Goal: Transaction & Acquisition: Obtain resource

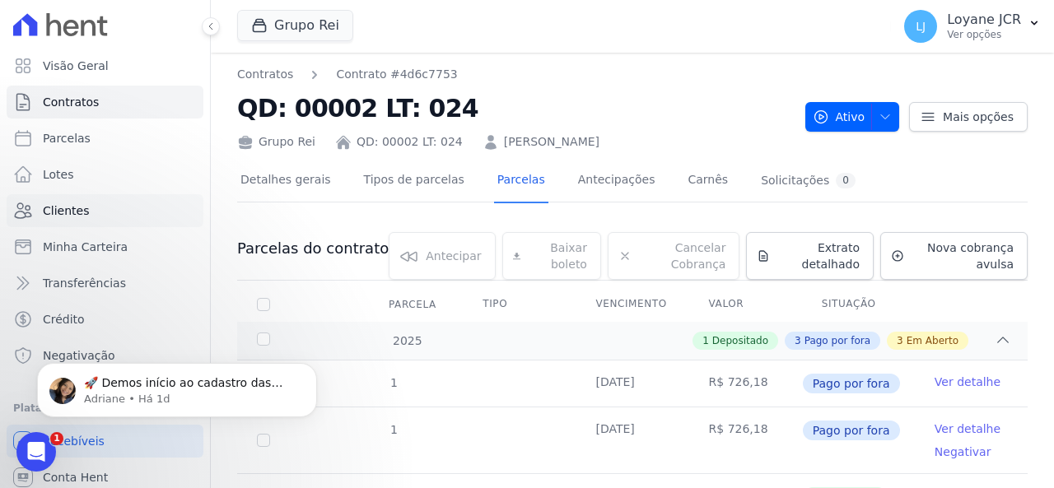
click at [77, 207] on span "Clientes" at bounding box center [66, 211] width 46 height 16
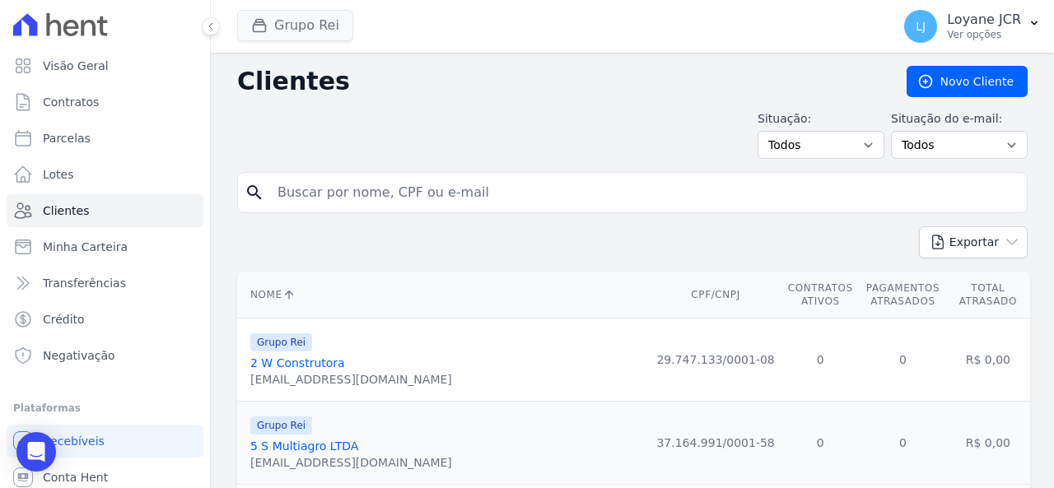
drag, startPoint x: 465, startPoint y: 185, endPoint x: 306, endPoint y: 34, distance: 220.2
click at [465, 185] on input "search" at bounding box center [644, 192] width 753 height 33
paste input "[PERSON_NAME]"
drag, startPoint x: 455, startPoint y: 194, endPoint x: 245, endPoint y: 171, distance: 212.0
click at [245, 172] on div "search [PERSON_NAME]" at bounding box center [632, 192] width 791 height 41
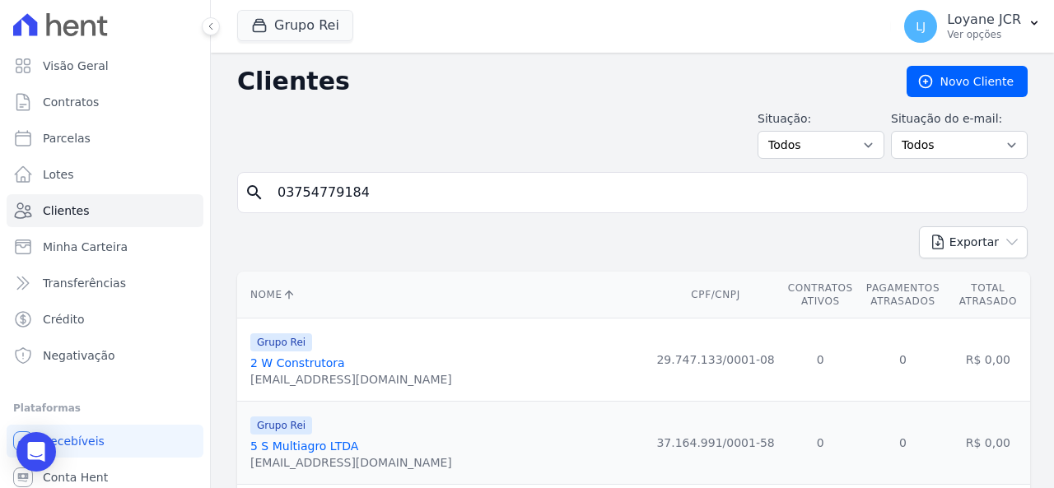
type input "03754779184"
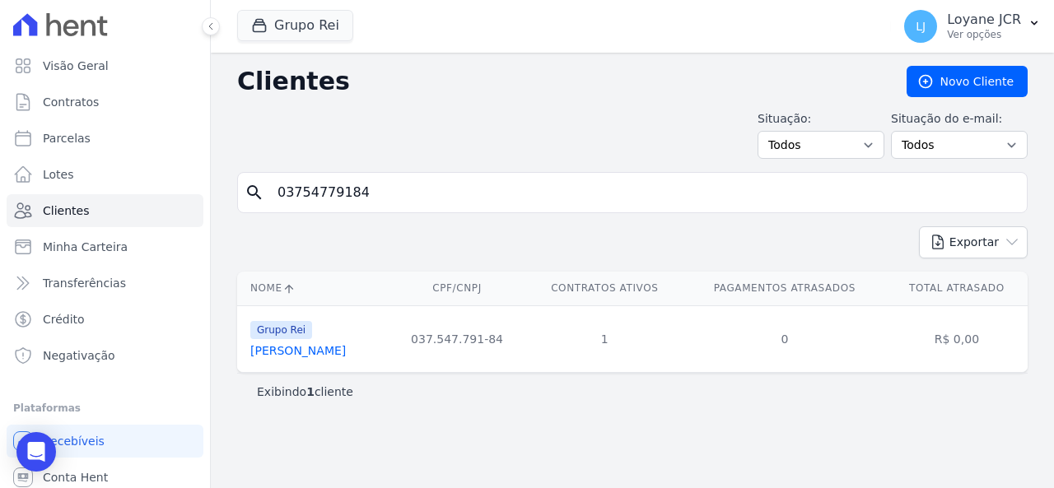
click at [336, 353] on link "[PERSON_NAME]" at bounding box center [298, 350] width 96 height 13
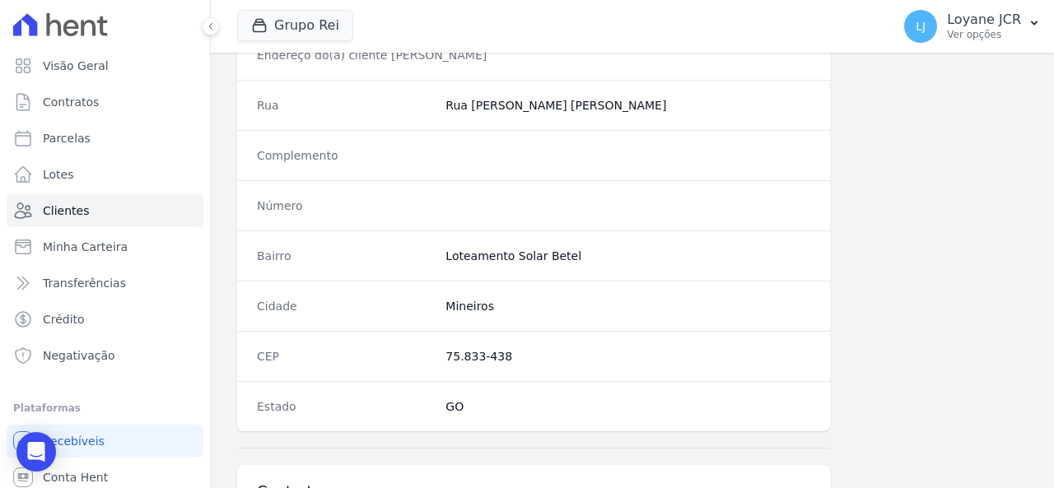
scroll to position [1058, 0]
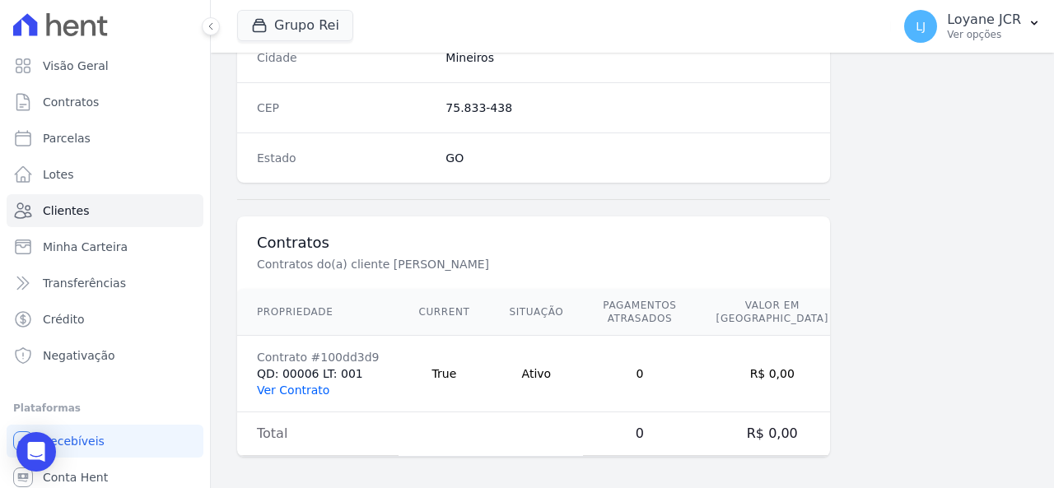
click at [310, 386] on link "Ver Contrato" at bounding box center [293, 390] width 72 height 13
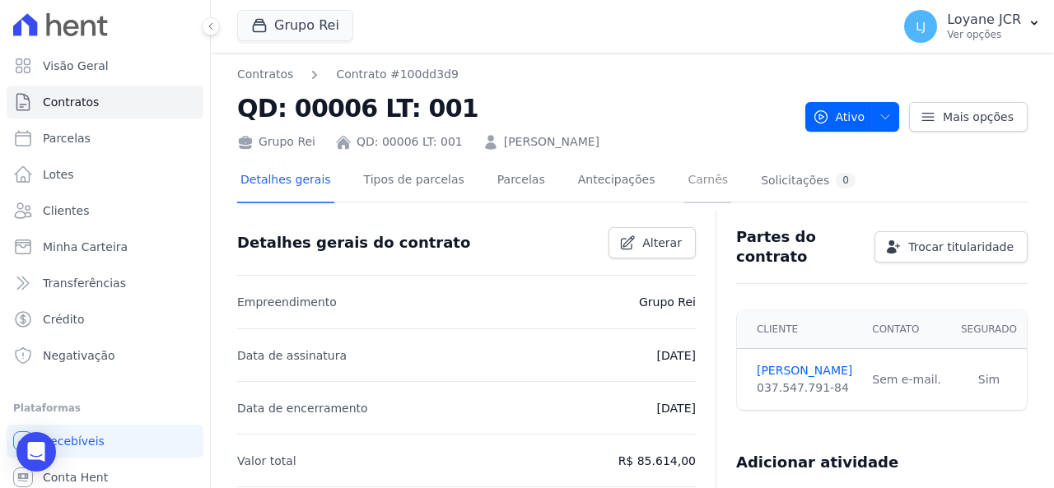
click at [684, 182] on link "Carnês" at bounding box center [707, 182] width 47 height 44
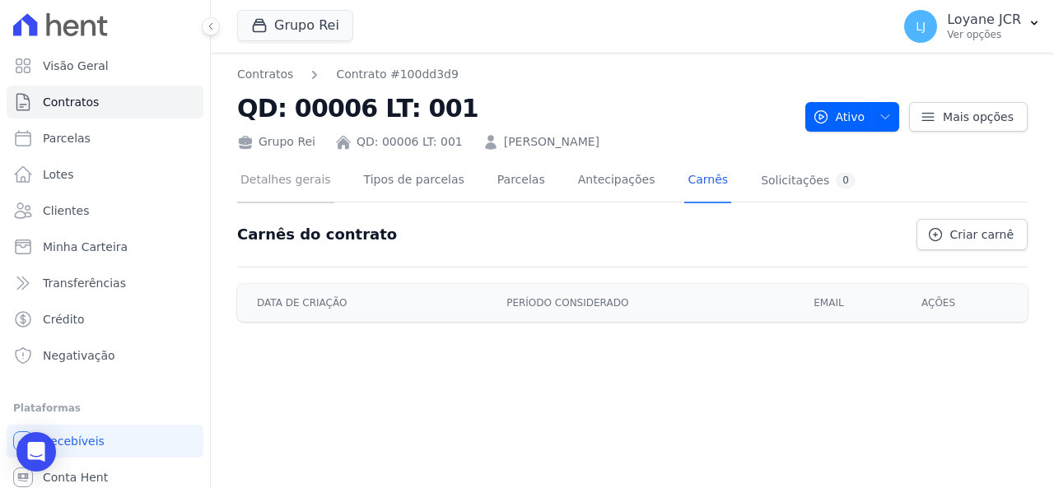
click at [308, 175] on link "Detalhes gerais" at bounding box center [285, 182] width 97 height 44
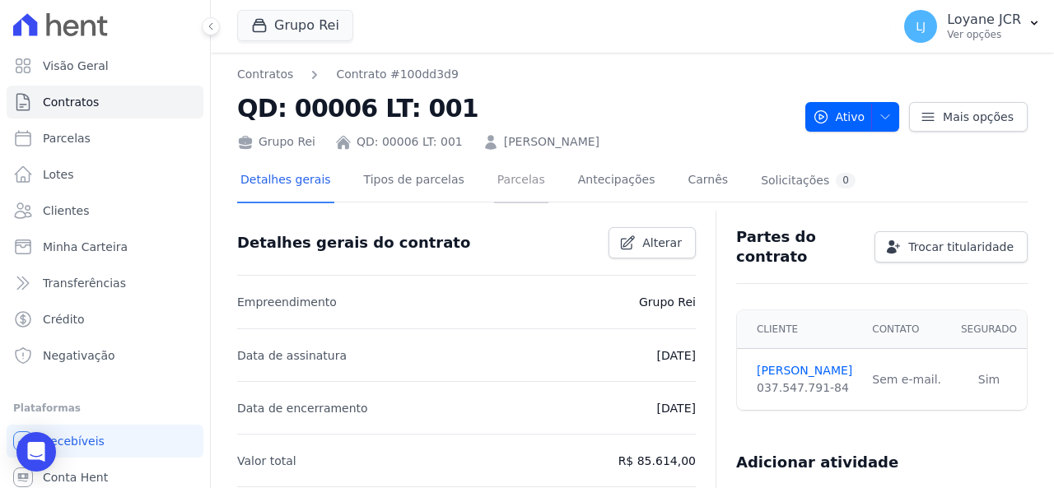
click at [496, 177] on link "Parcelas" at bounding box center [521, 182] width 54 height 44
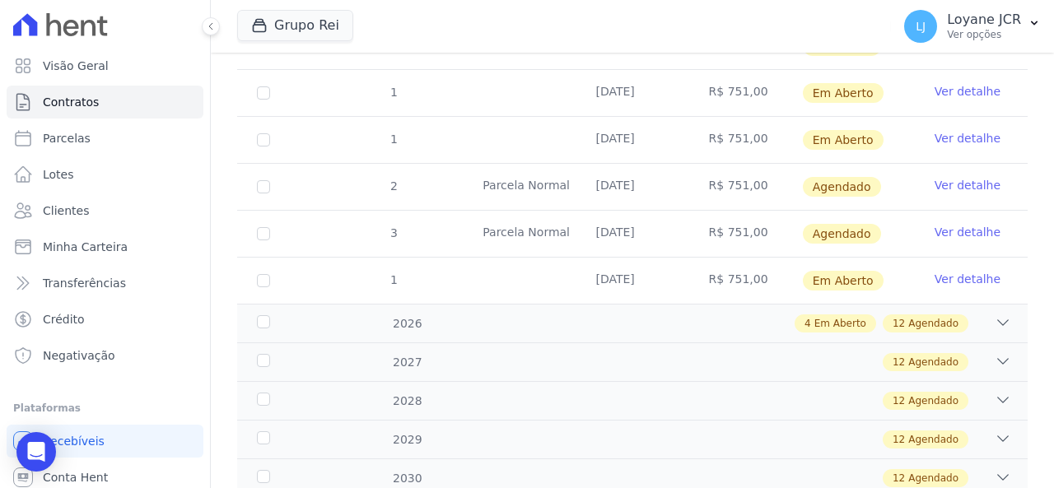
scroll to position [165, 0]
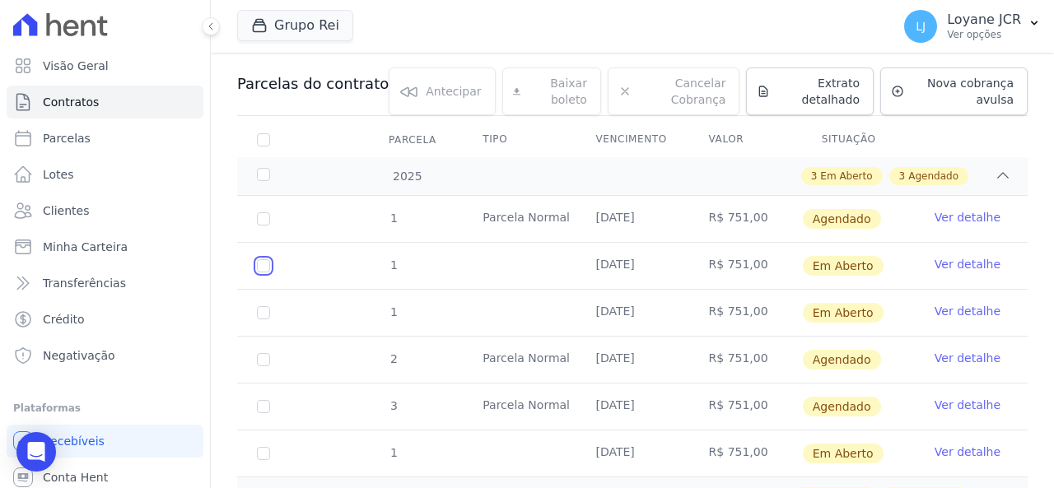
click at [264, 266] on input "checkbox" at bounding box center [263, 265] width 13 height 13
checkbox input "true"
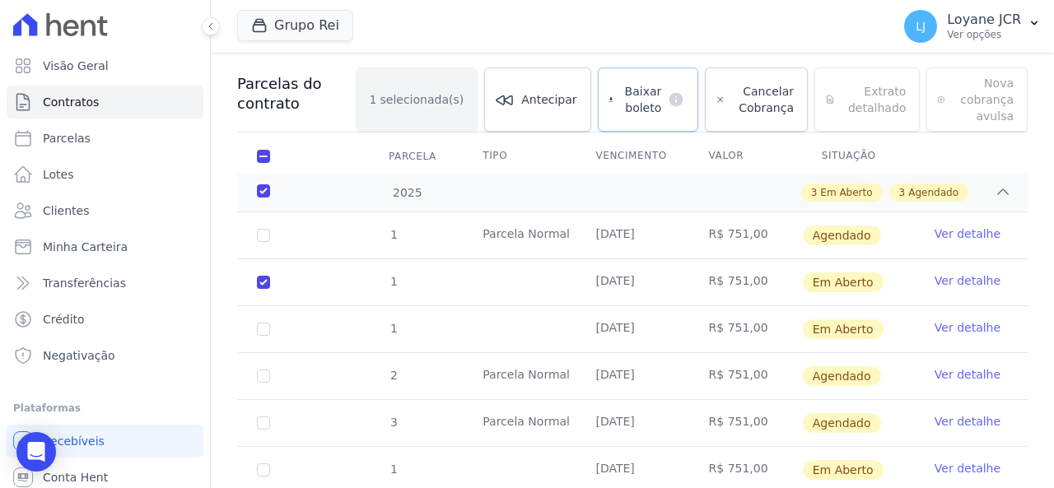
click at [642, 91] on span "Baixar boleto" at bounding box center [640, 99] width 41 height 33
